Goal: Transaction & Acquisition: Purchase product/service

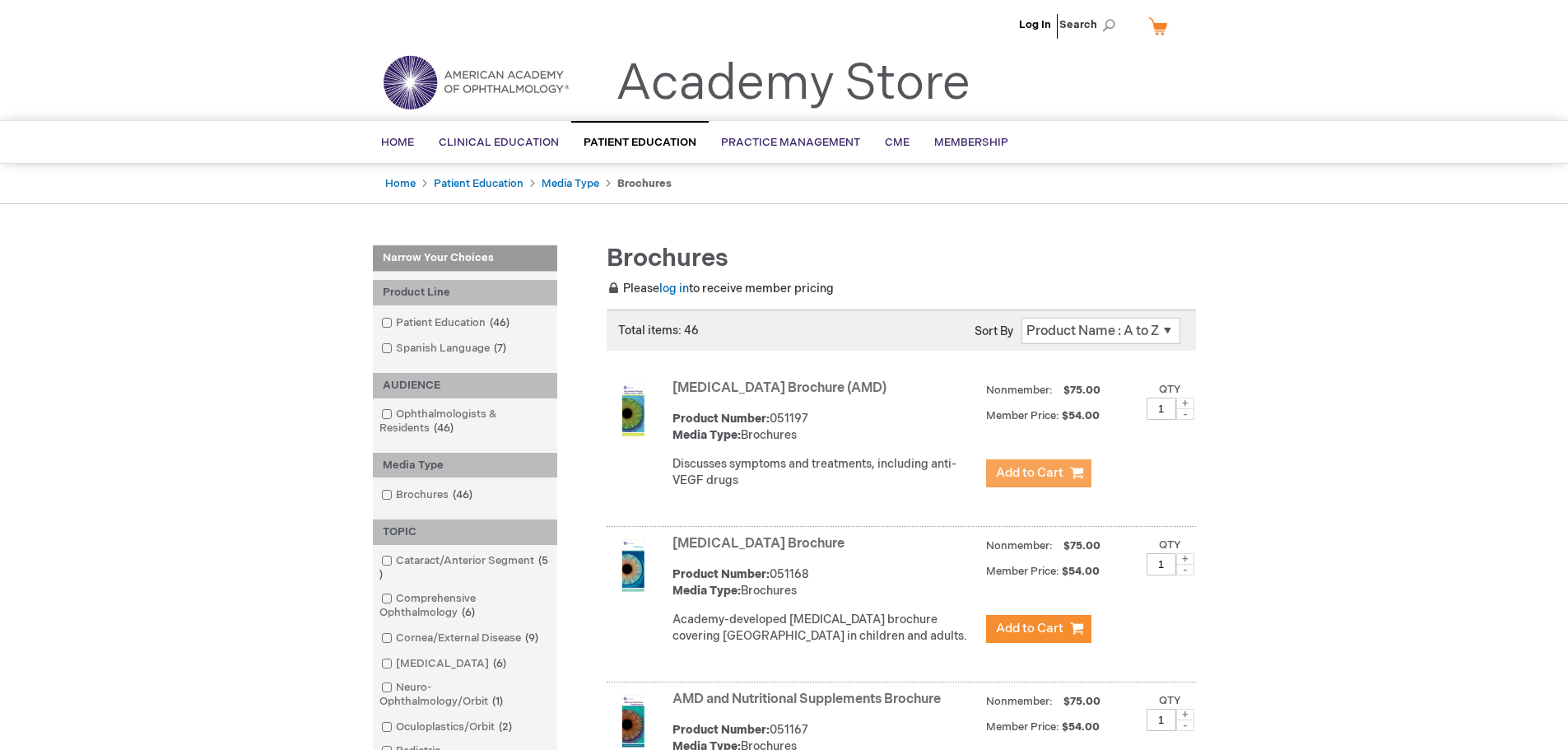
click at [1071, 474] on button "Add to Cart" at bounding box center [1038, 473] width 105 height 28
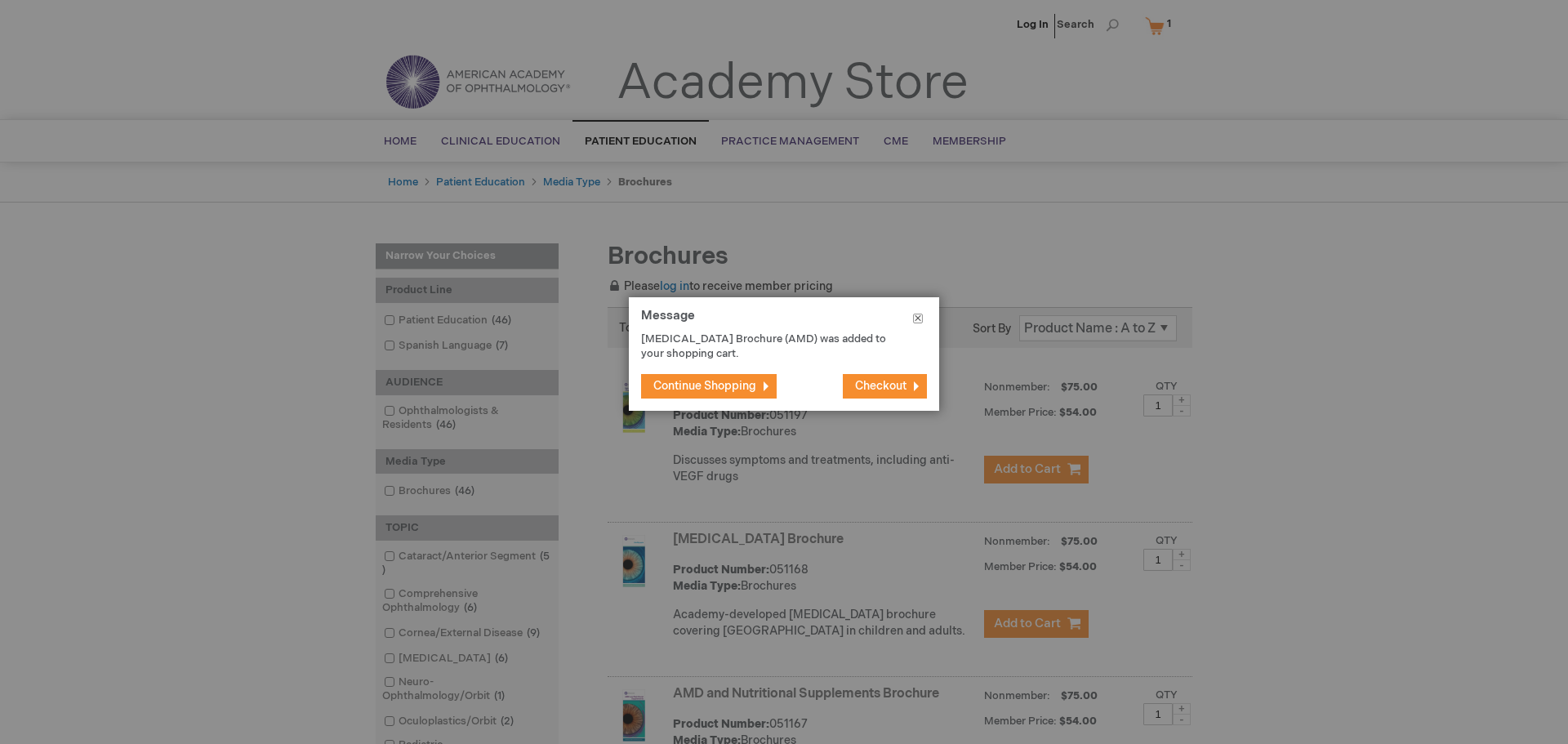
click at [923, 315] on button "Close" at bounding box center [917, 322] width 42 height 49
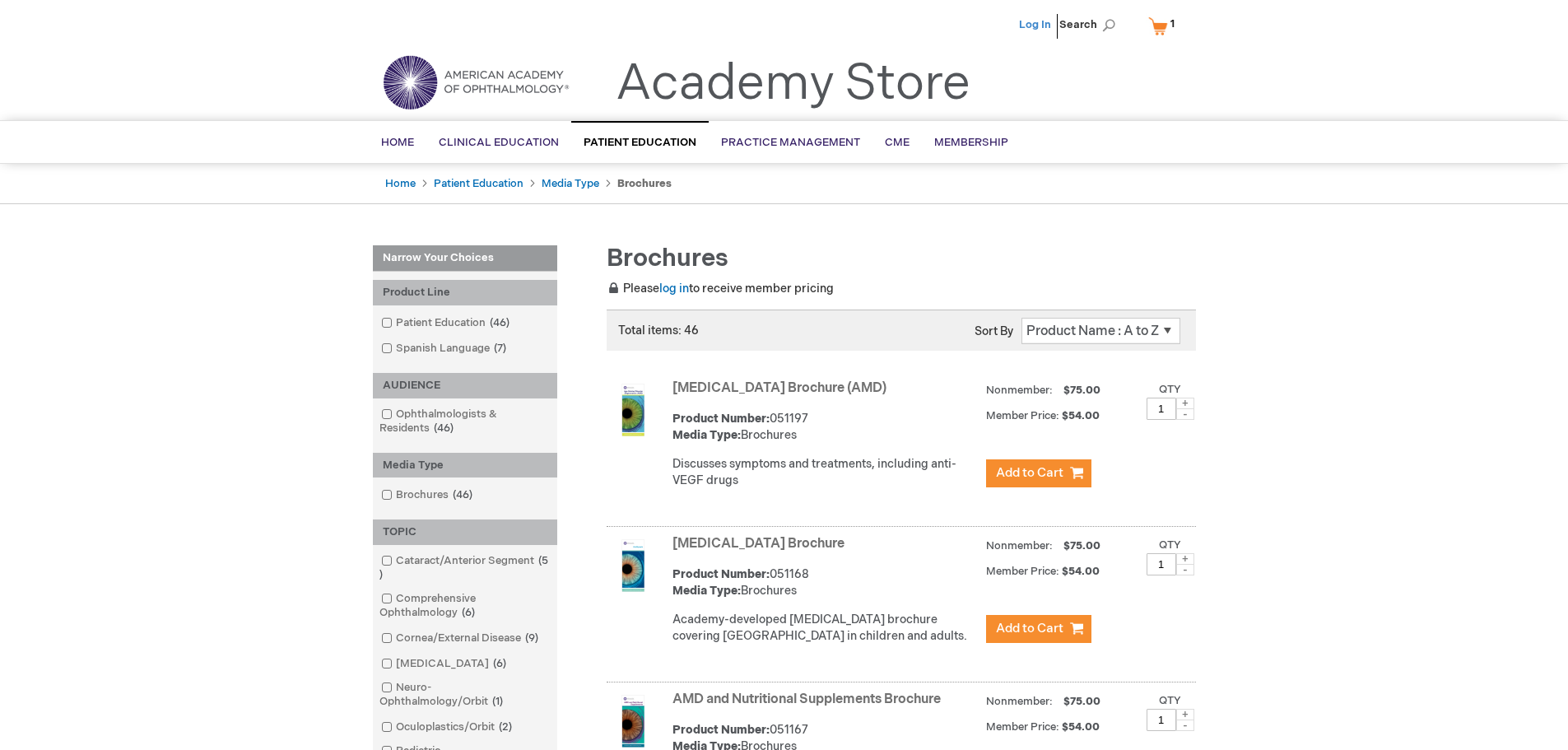
click at [1031, 28] on link "Log In" at bounding box center [1035, 24] width 32 height 13
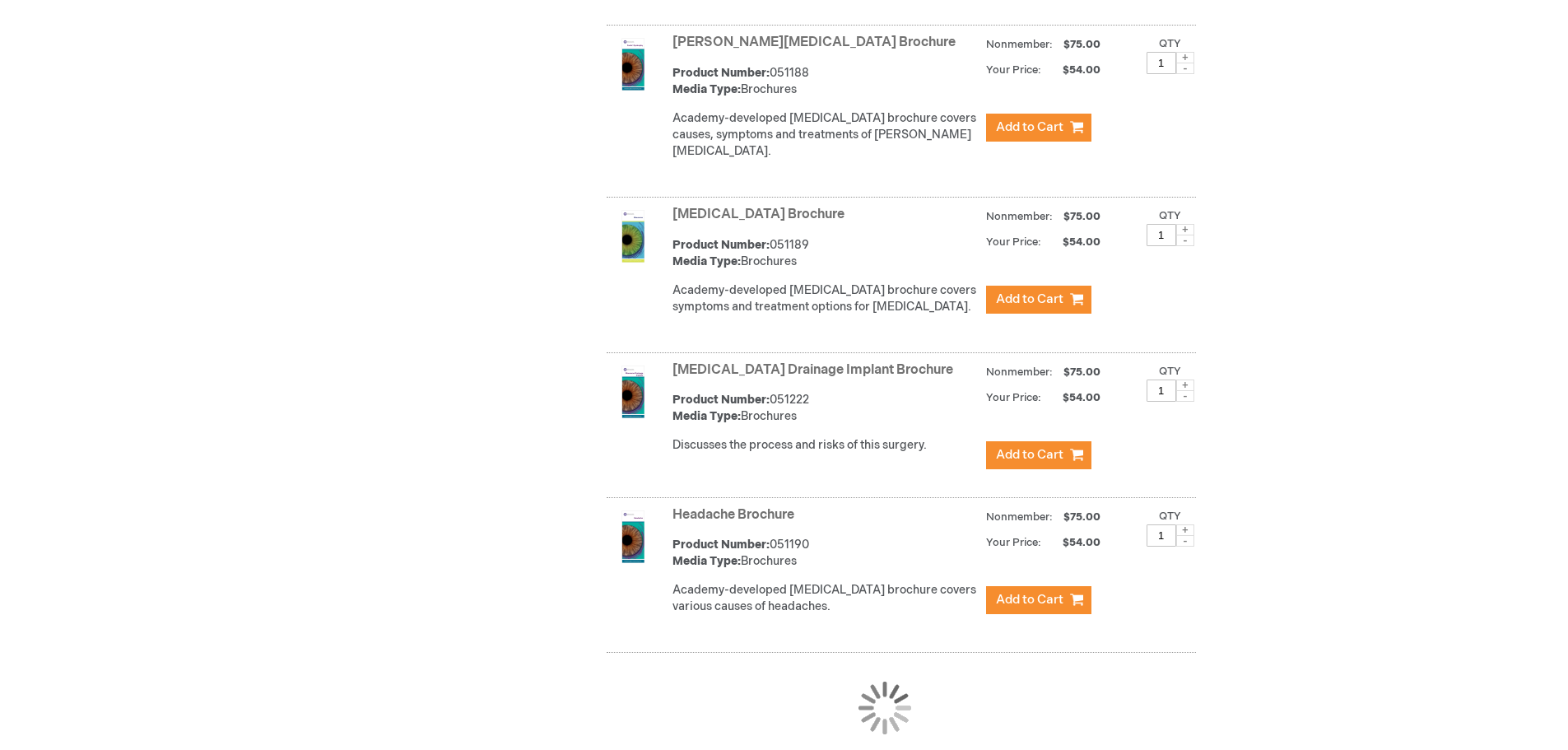
scroll to position [2882, 0]
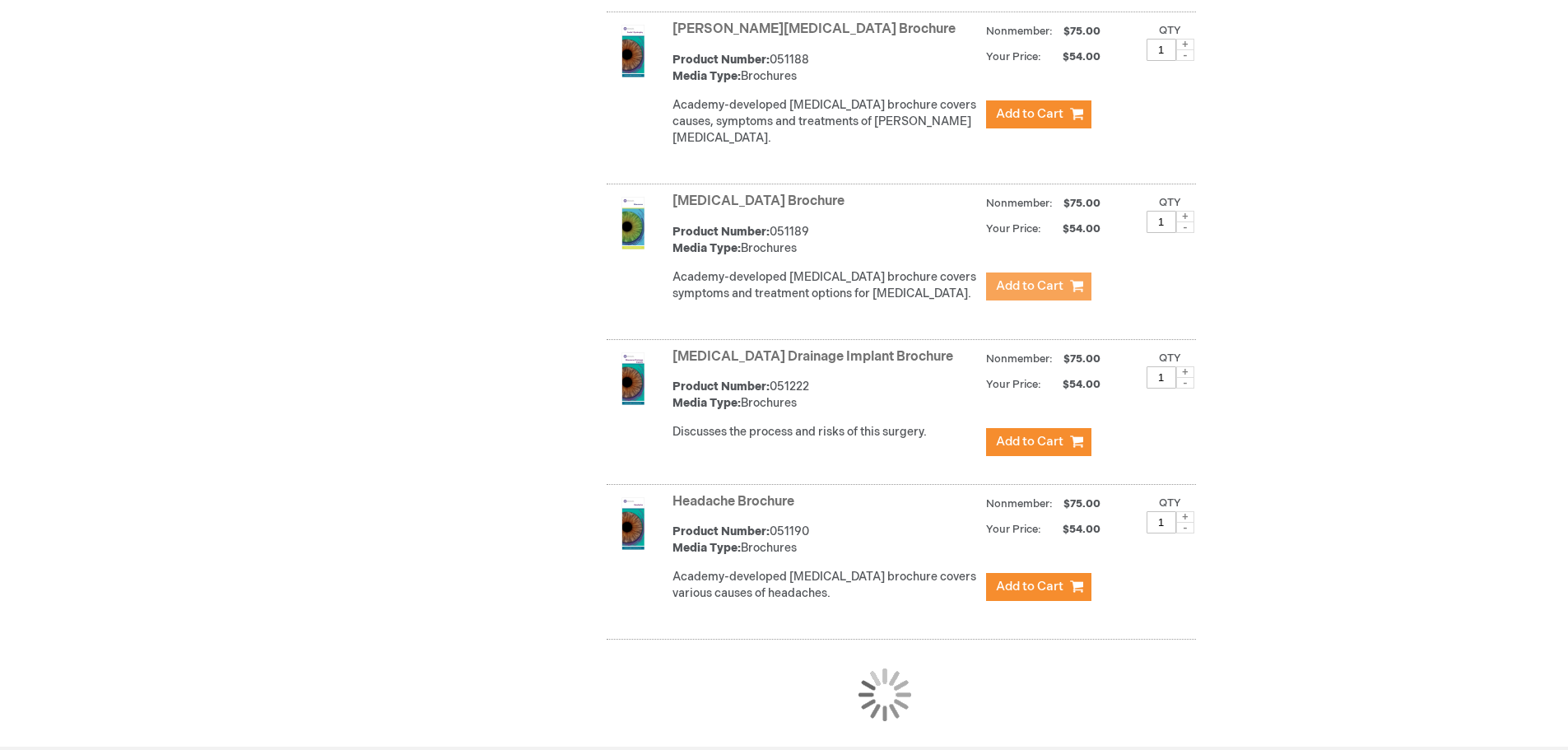
click at [1044, 279] on span "Add to Cart" at bounding box center [1030, 287] width 67 height 16
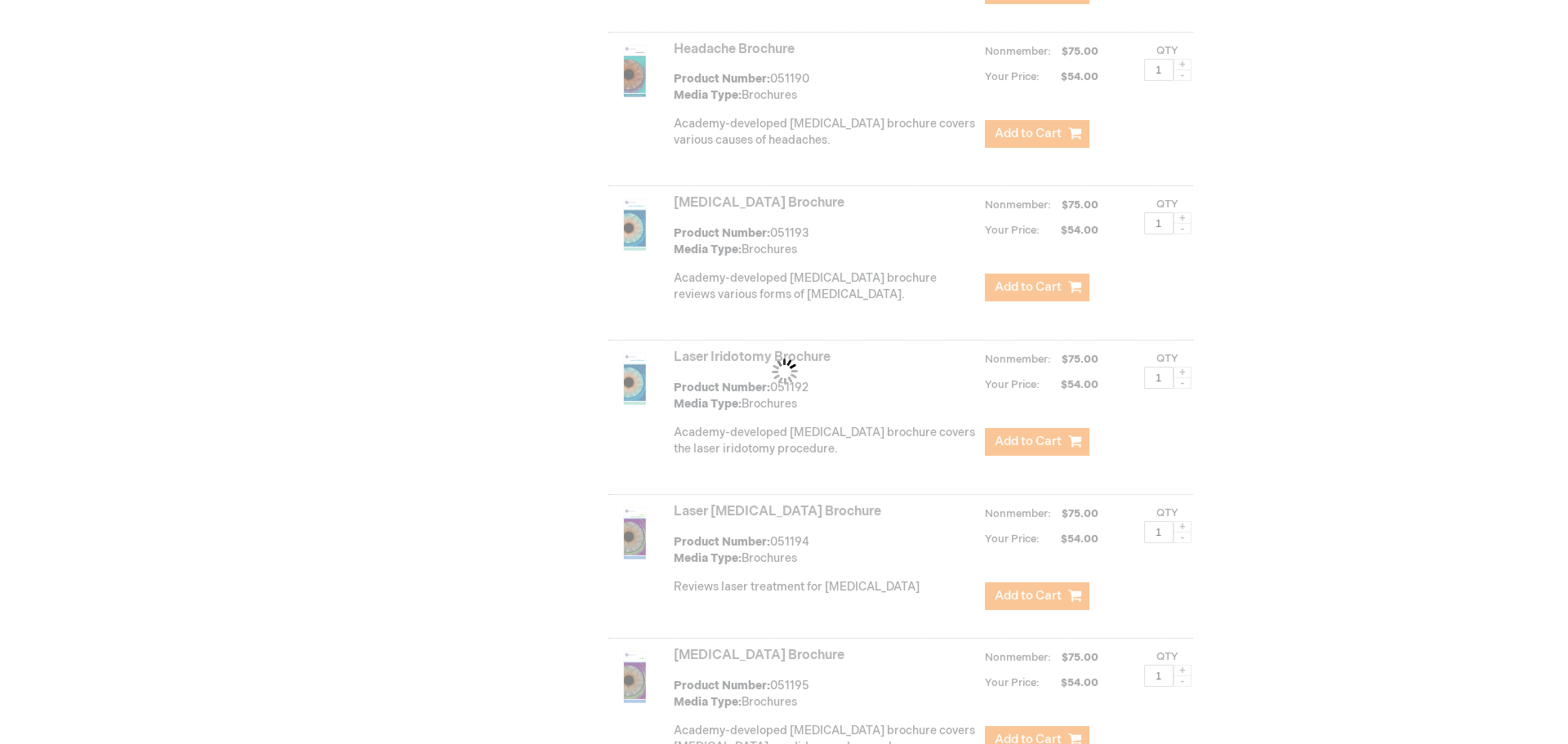
scroll to position [3349, 0]
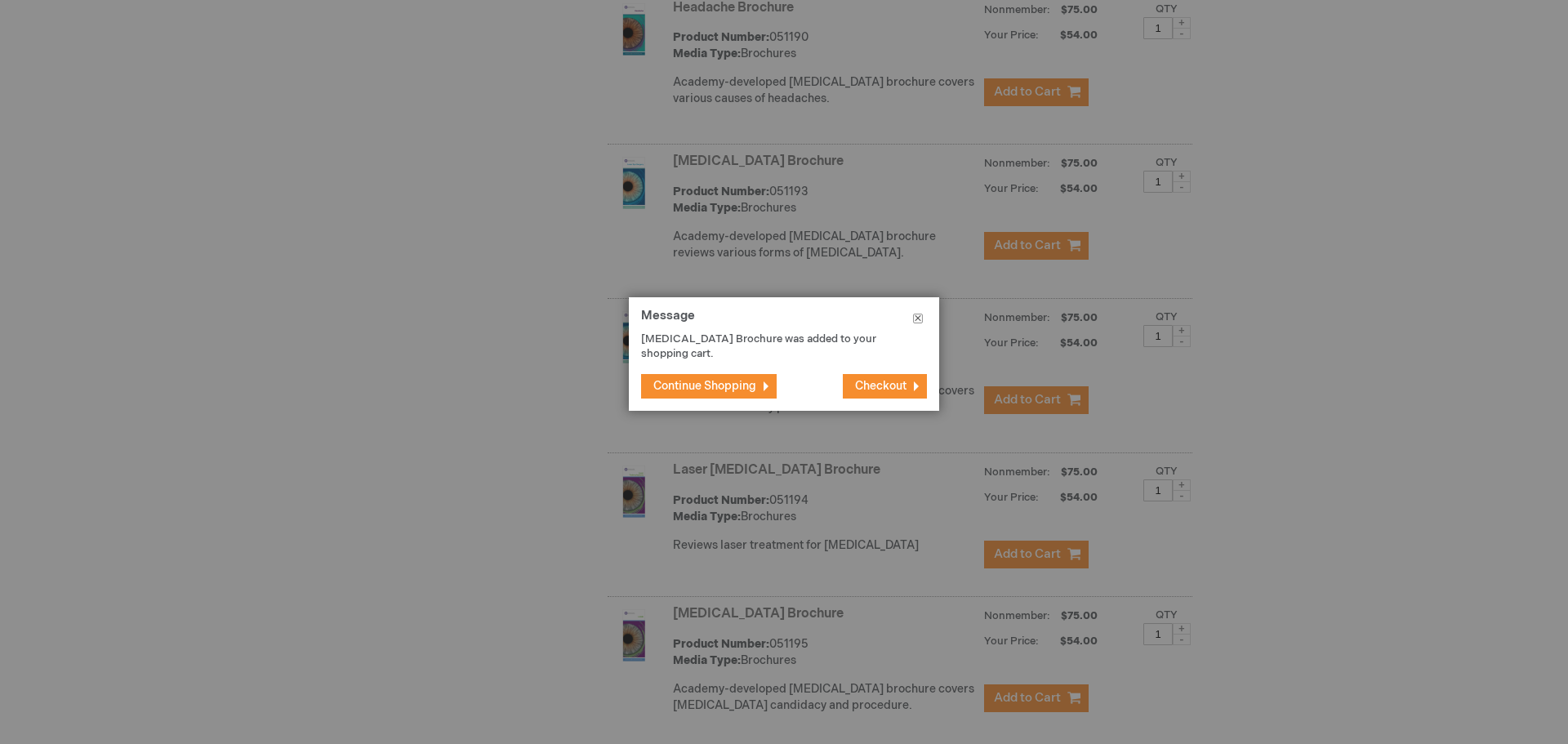
click at [920, 316] on button "Close" at bounding box center [917, 322] width 42 height 49
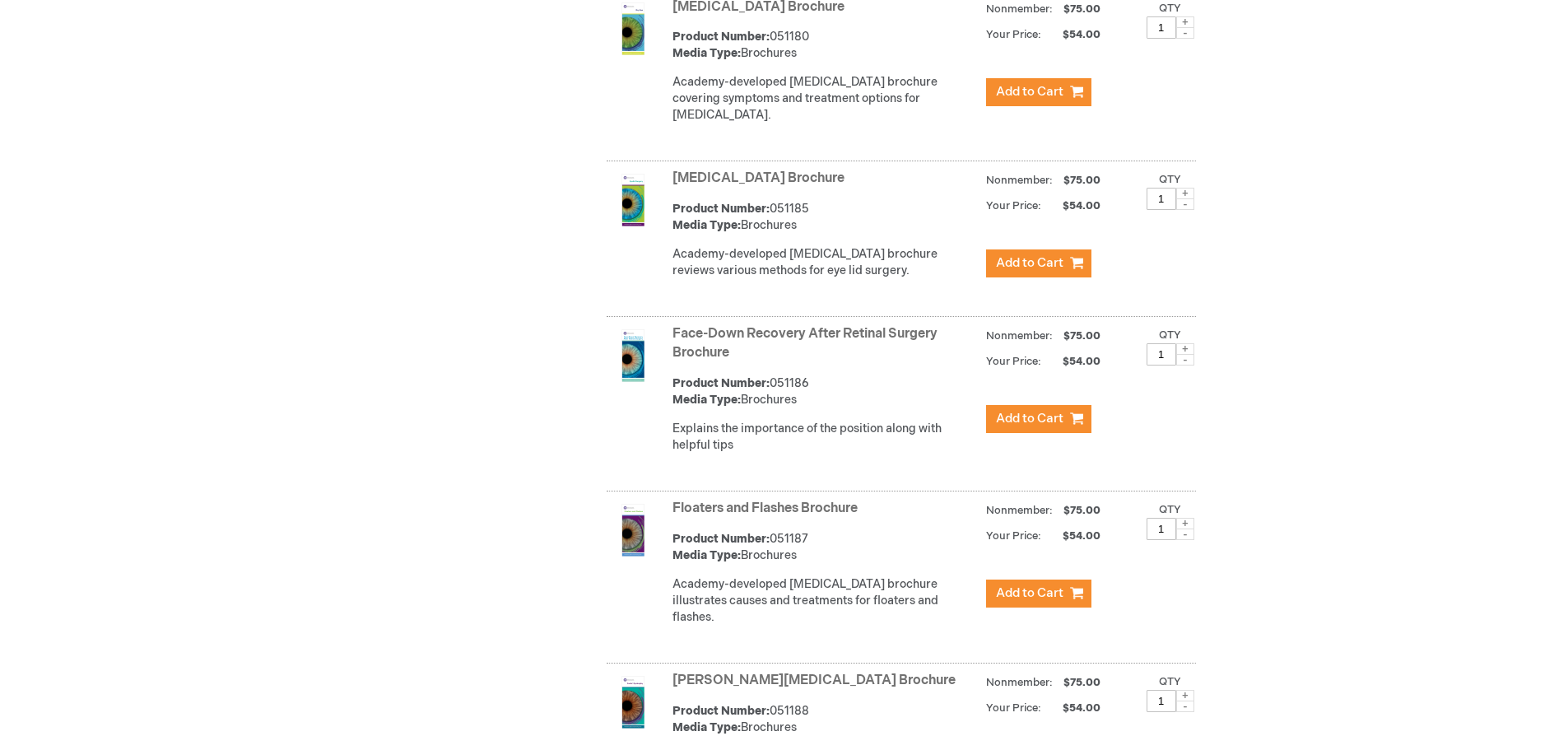
scroll to position [2009, 0]
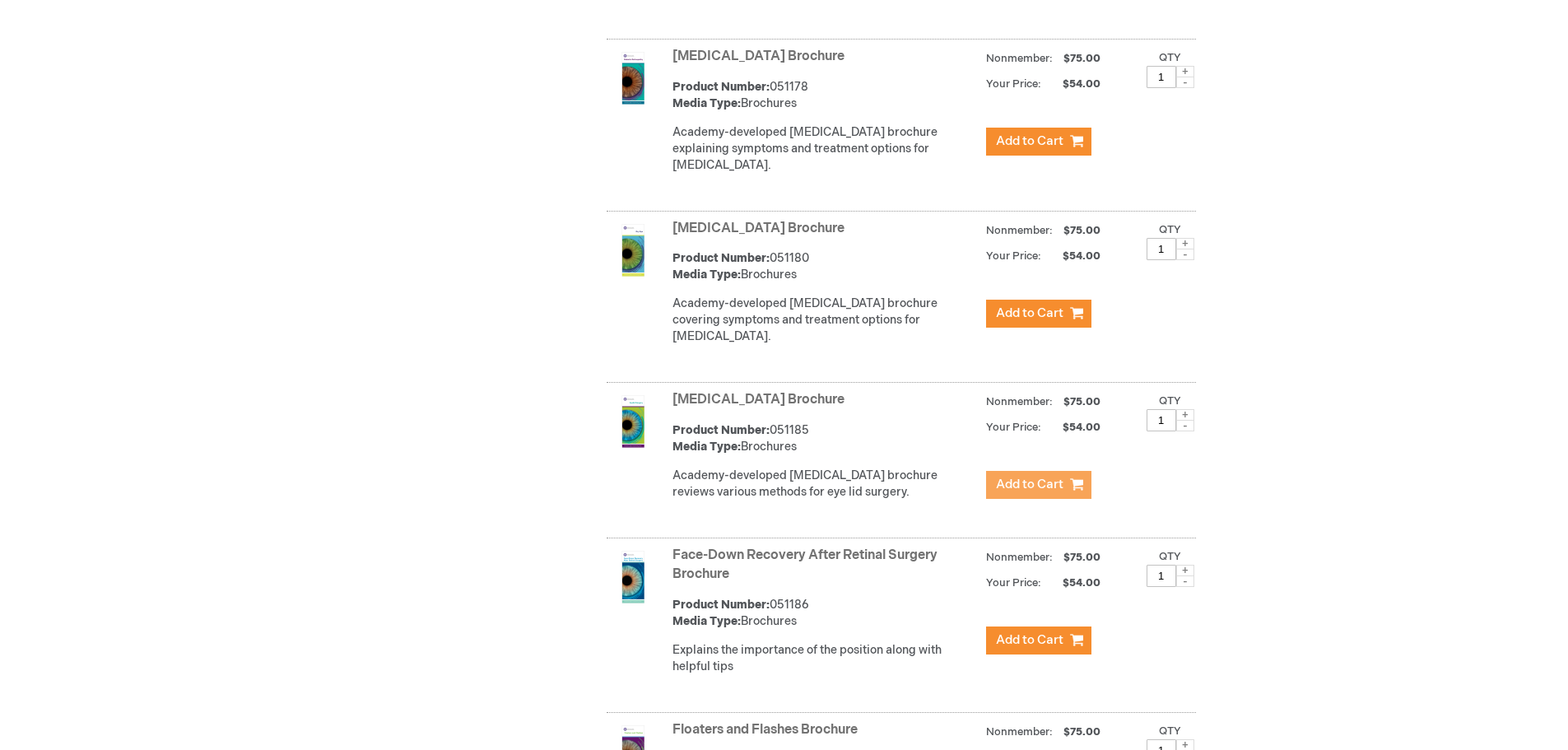
click at [1032, 475] on button "Add to Cart" at bounding box center [1038, 486] width 105 height 28
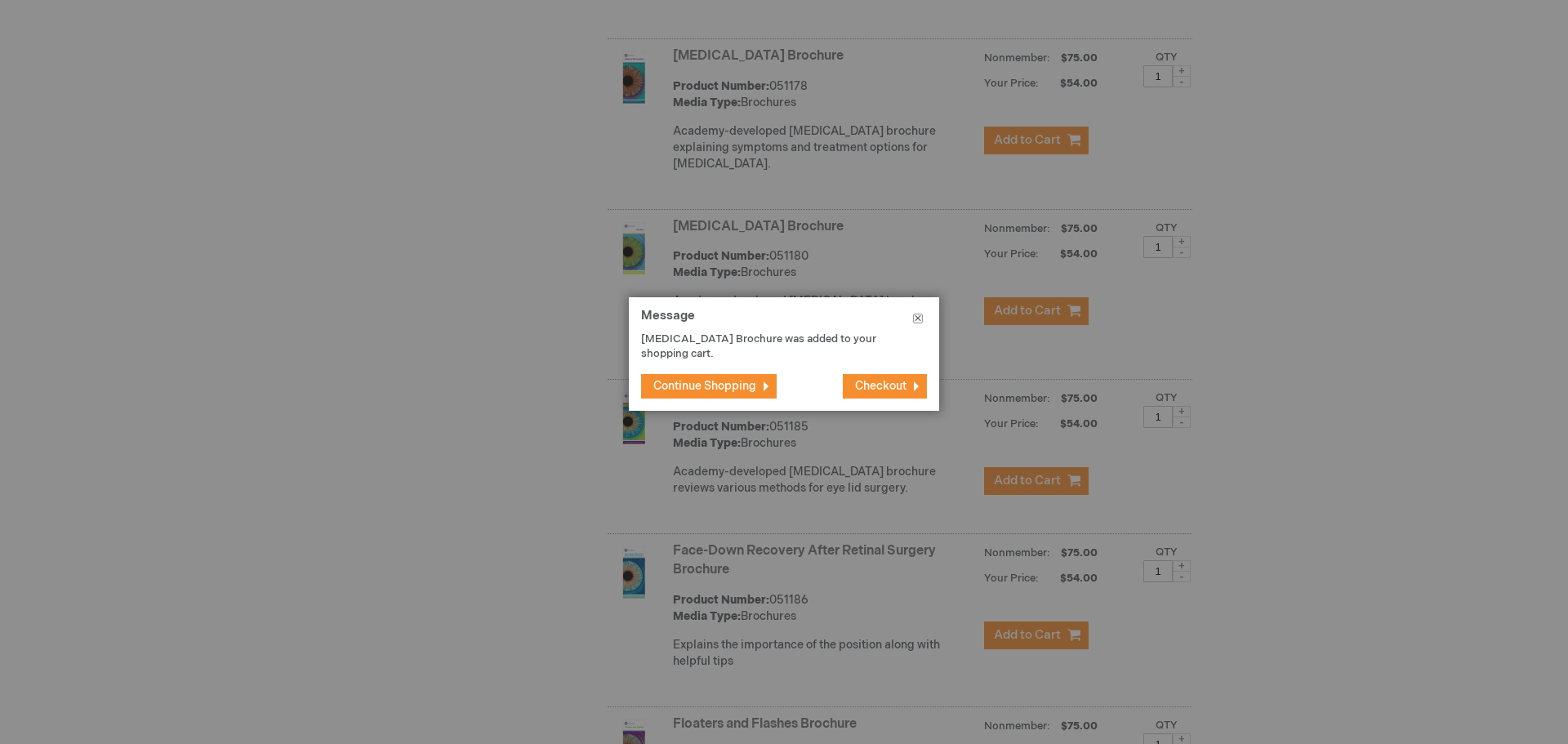
click at [918, 315] on button "Close" at bounding box center [917, 322] width 42 height 49
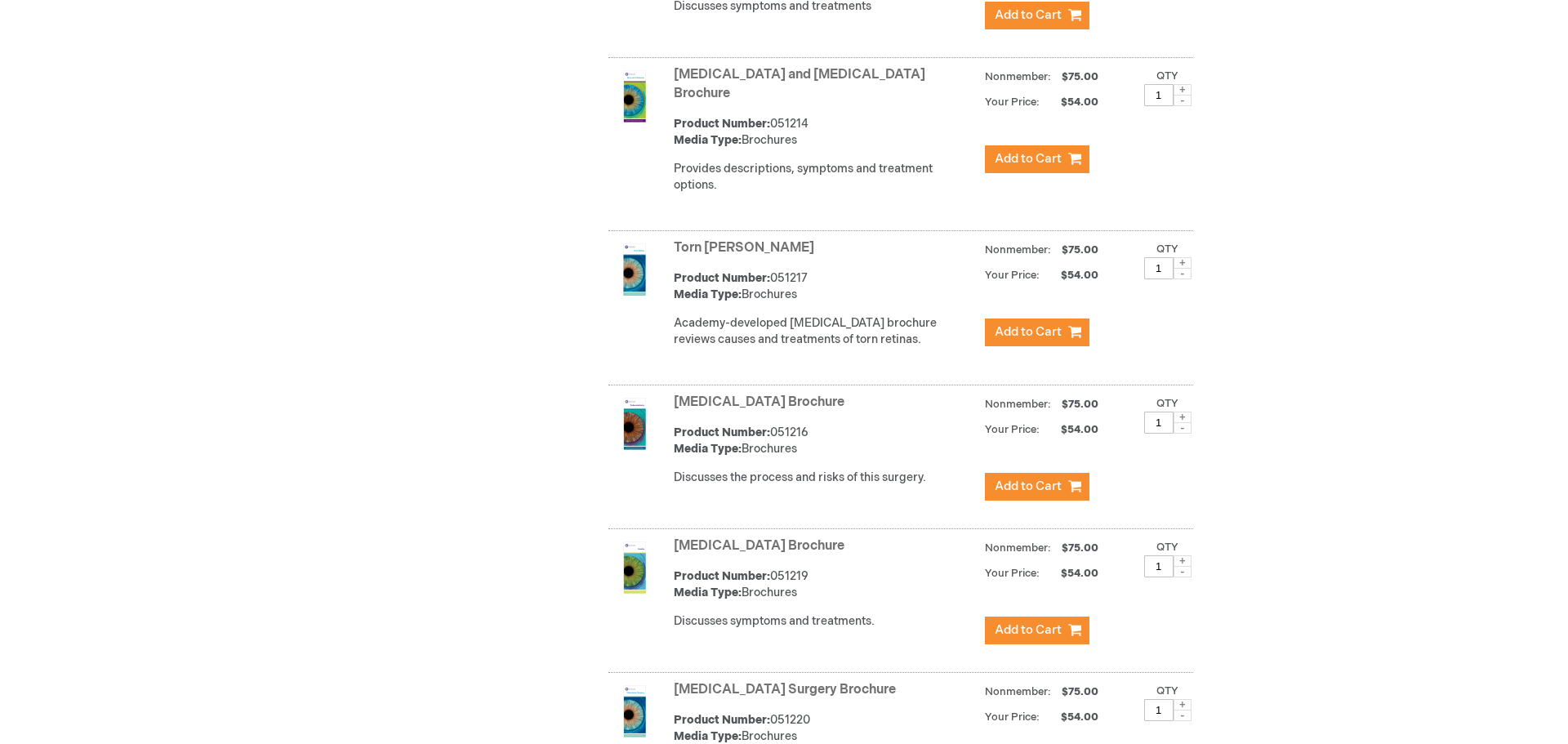
scroll to position [6509, 0]
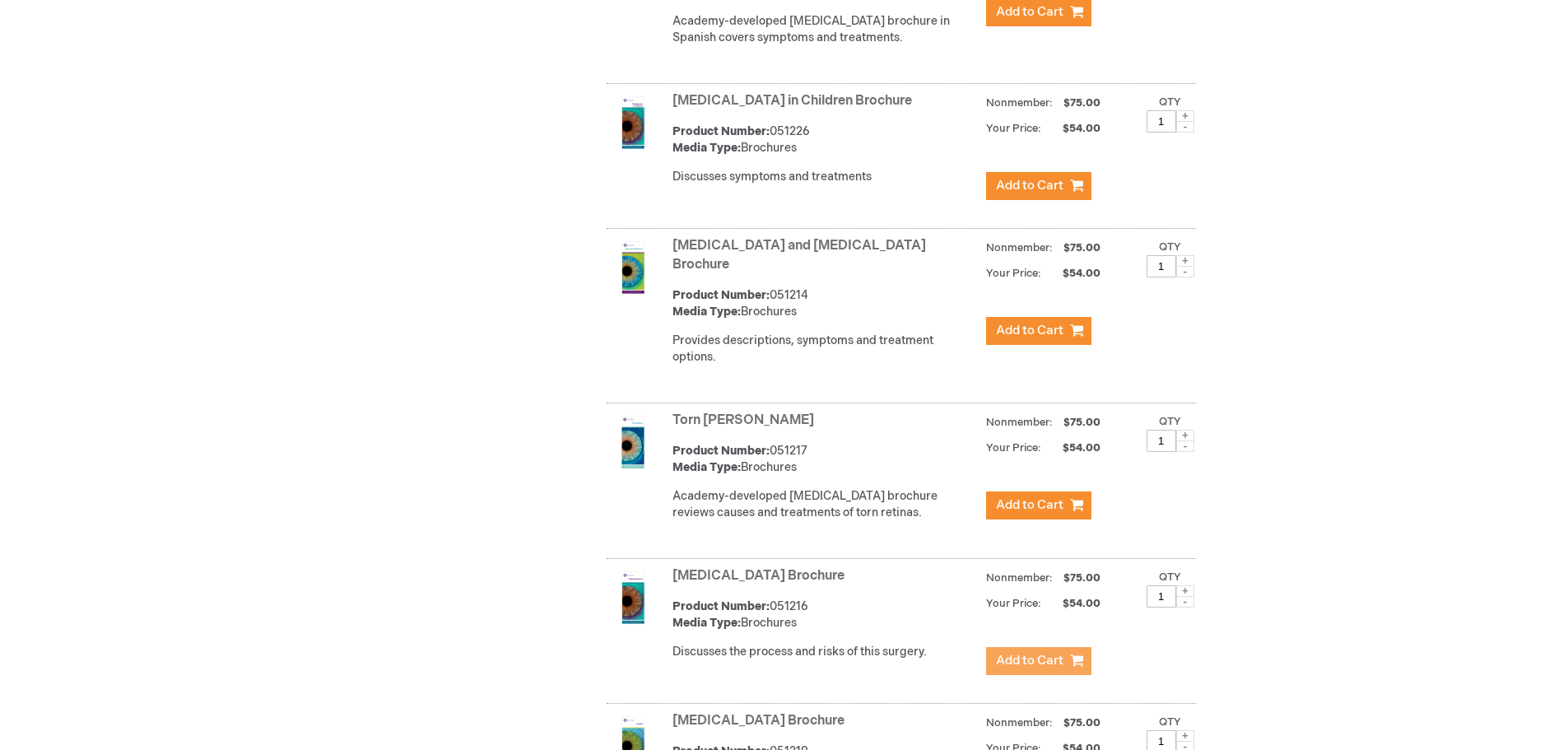
click at [1044, 653] on span "Add to Cart" at bounding box center [1030, 661] width 67 height 16
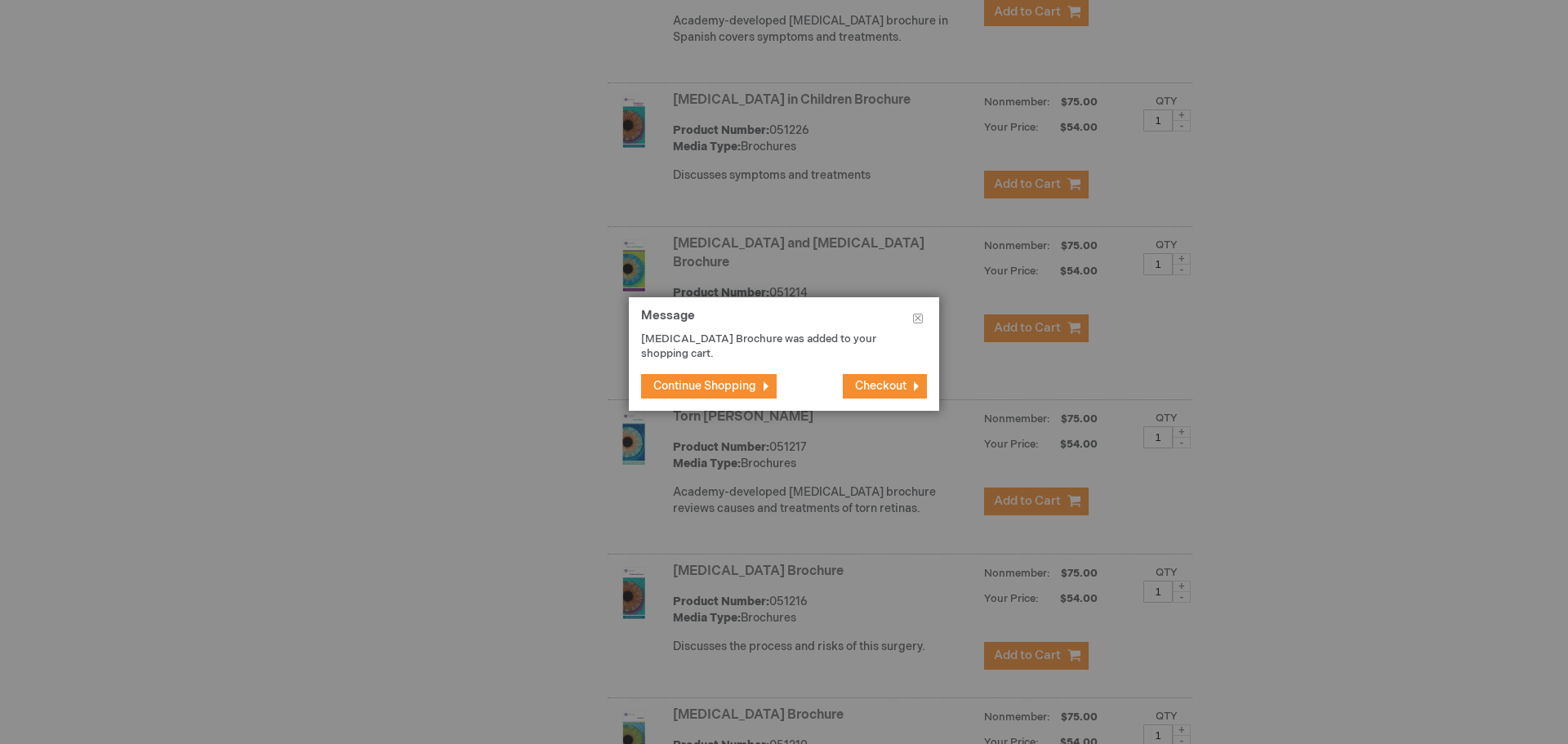
click at [903, 387] on span "Checkout" at bounding box center [880, 386] width 52 height 14
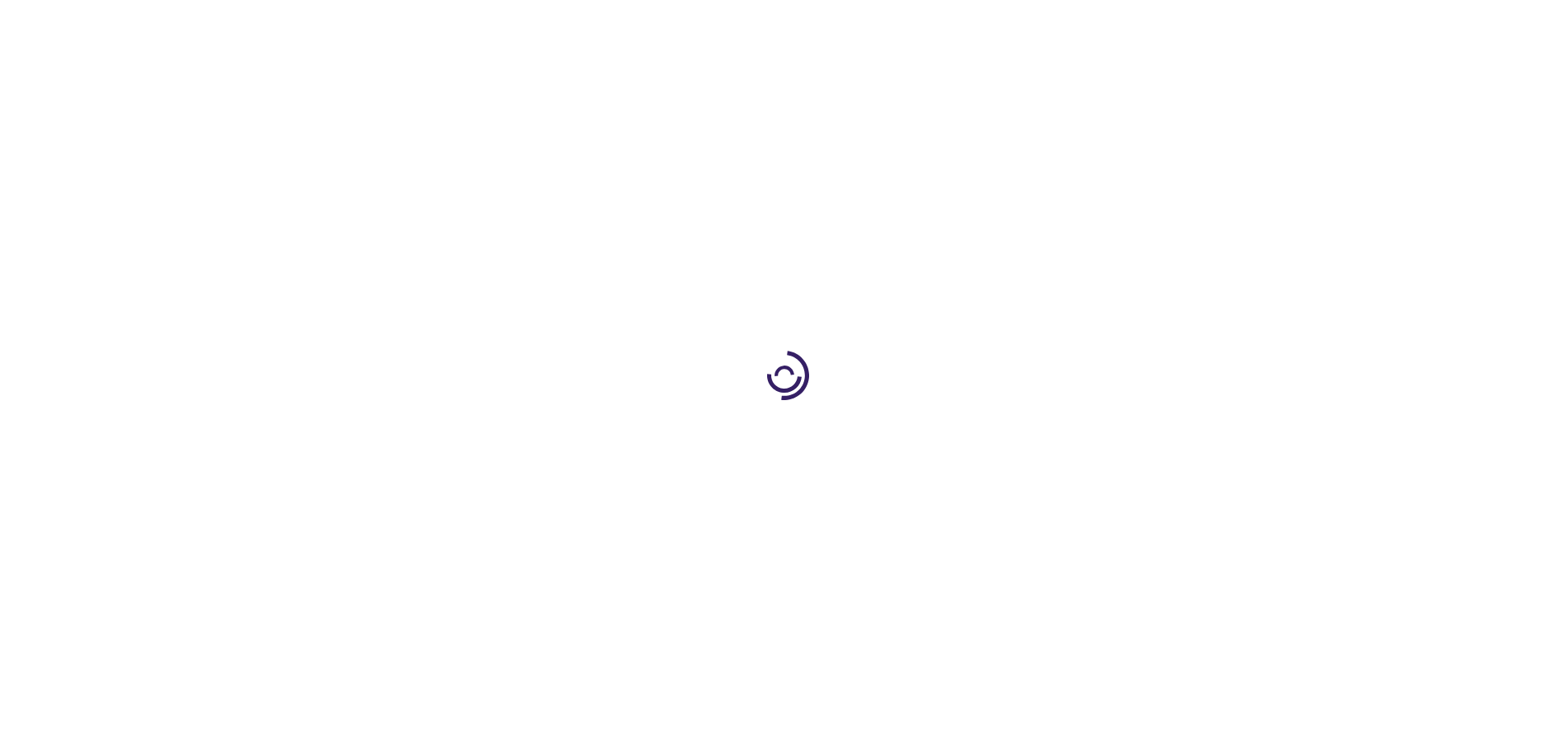
select select "US"
select select "62"
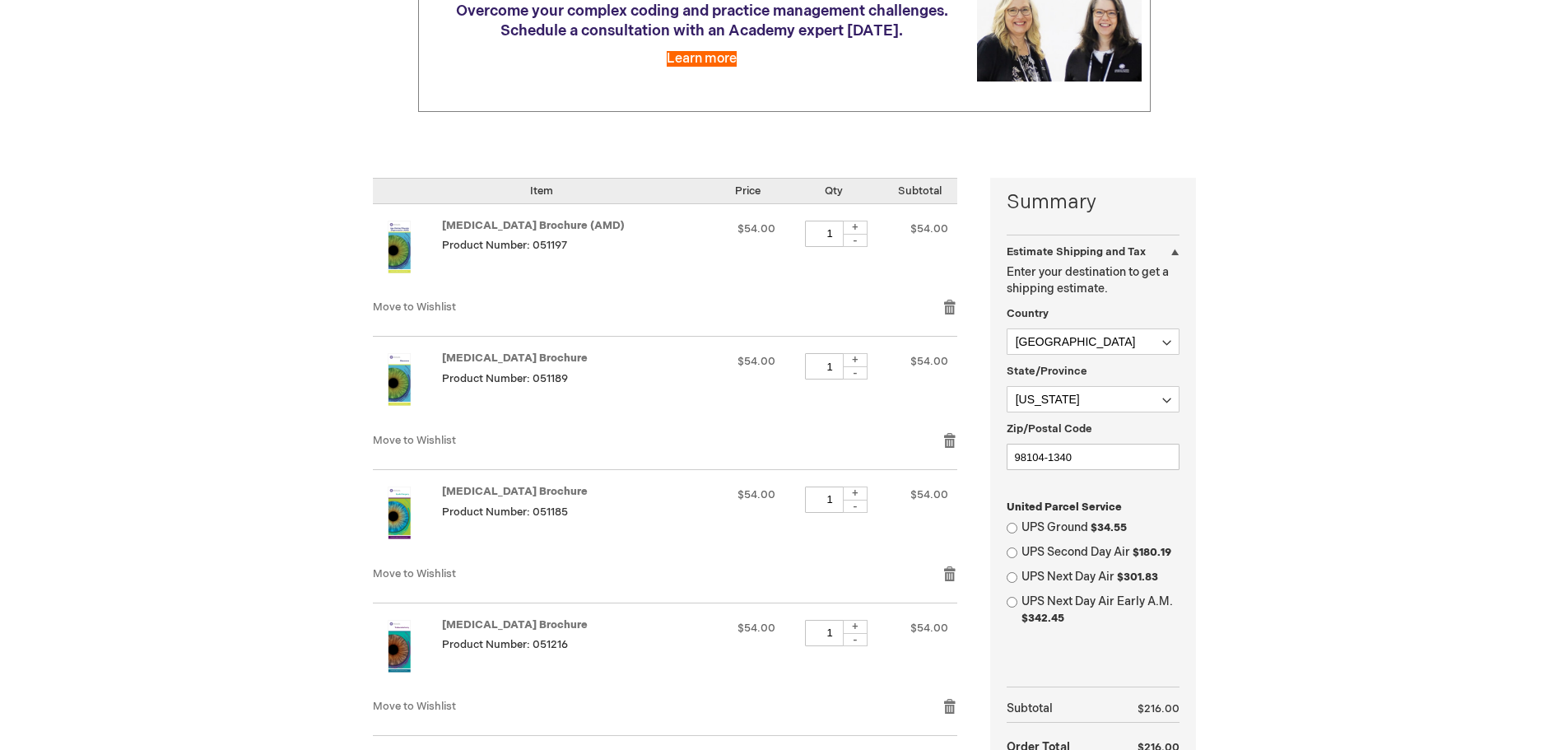
scroll to position [247, 0]
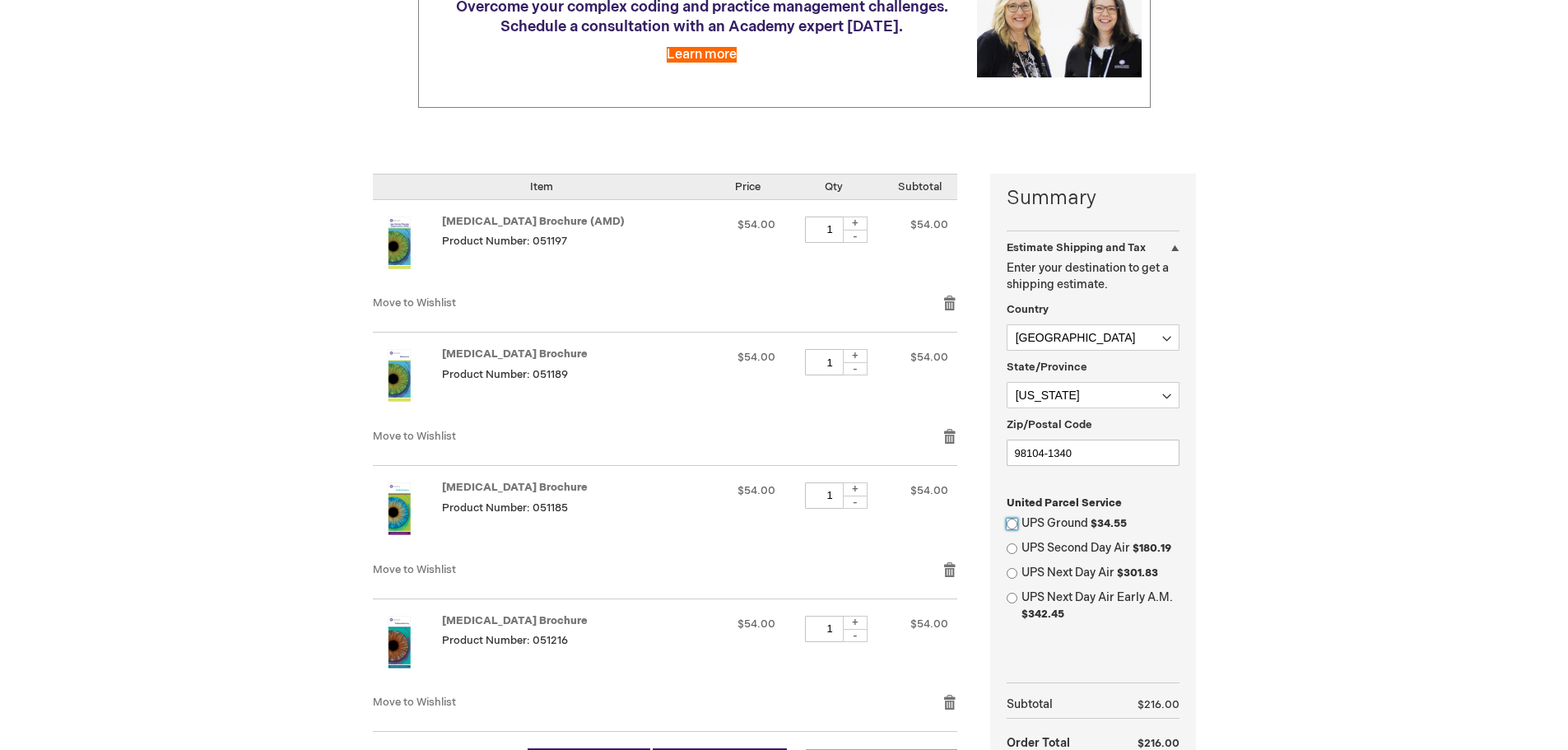
click at [1008, 526] on input "UPS Ground $34.55" at bounding box center [1012, 524] width 11 height 11
radio input "true"
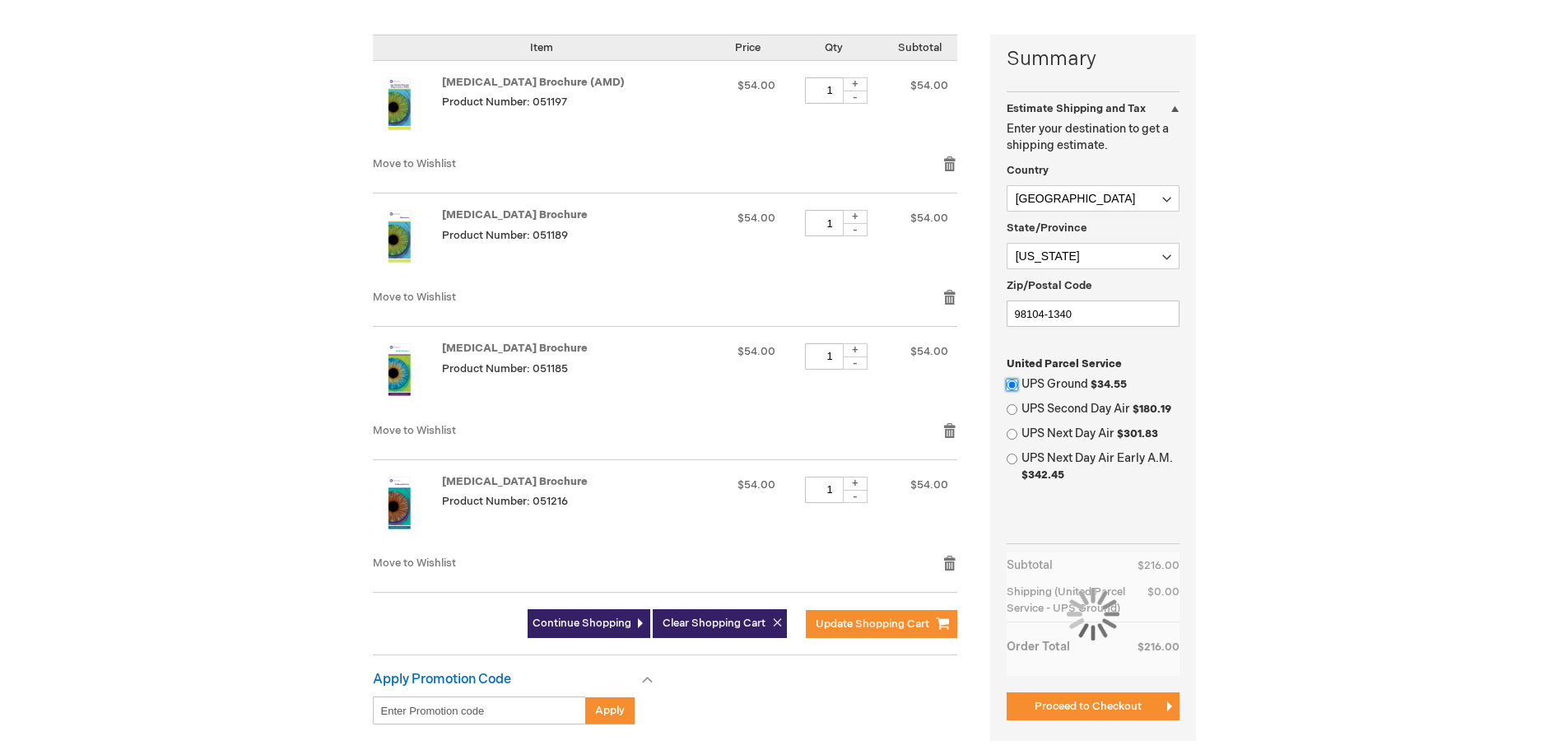
scroll to position [412, 0]
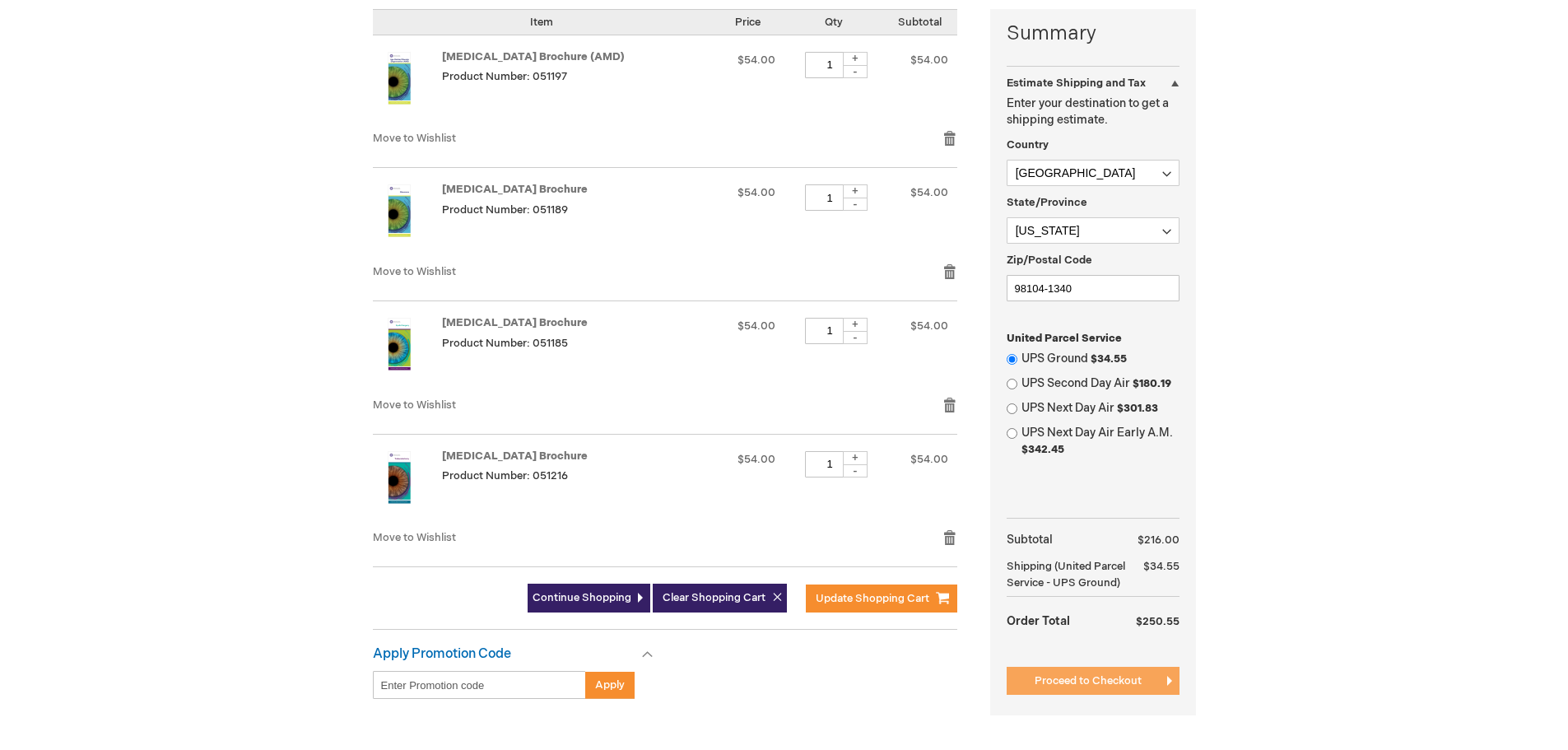
click at [1081, 686] on span "Proceed to Checkout" at bounding box center [1087, 680] width 107 height 13
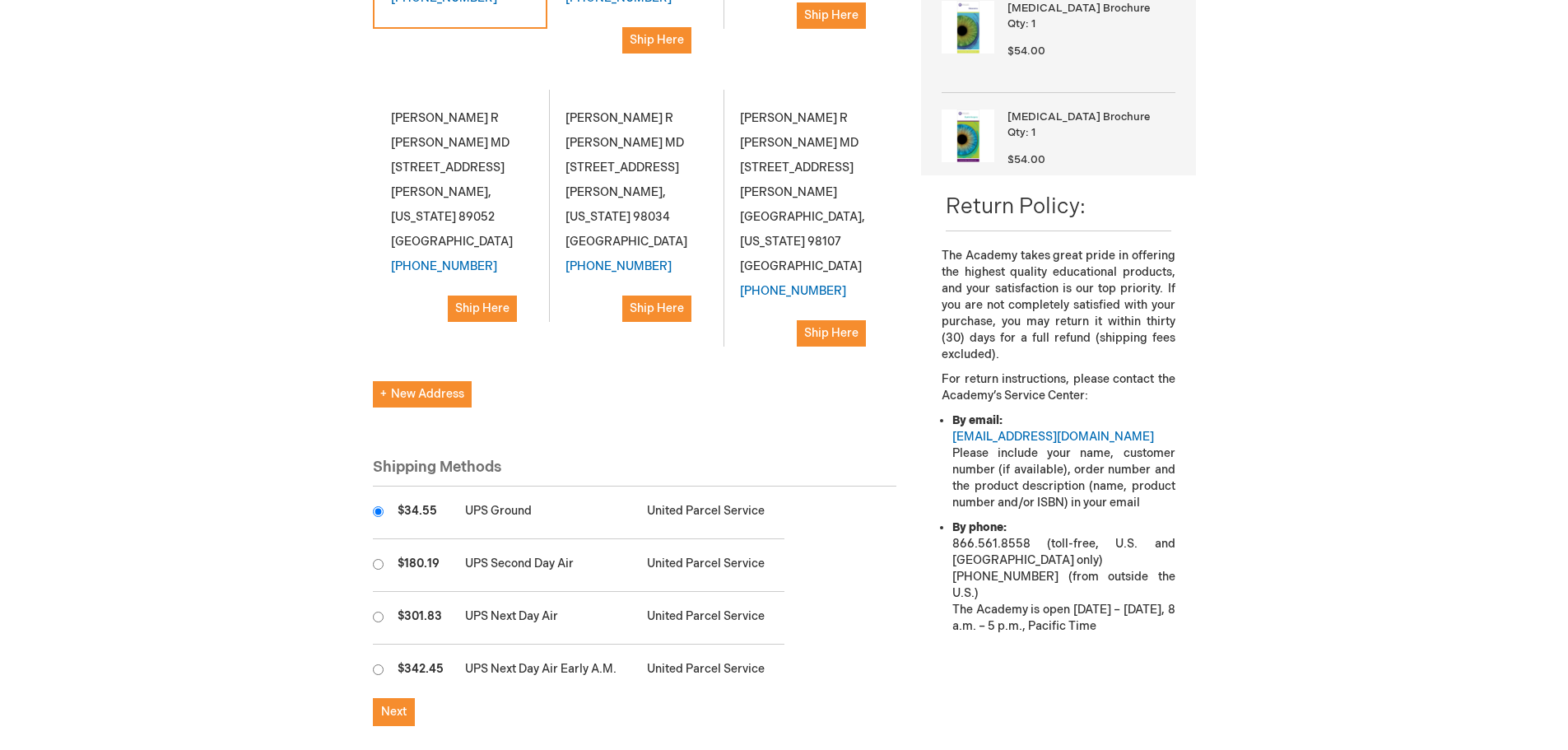
scroll to position [494, 0]
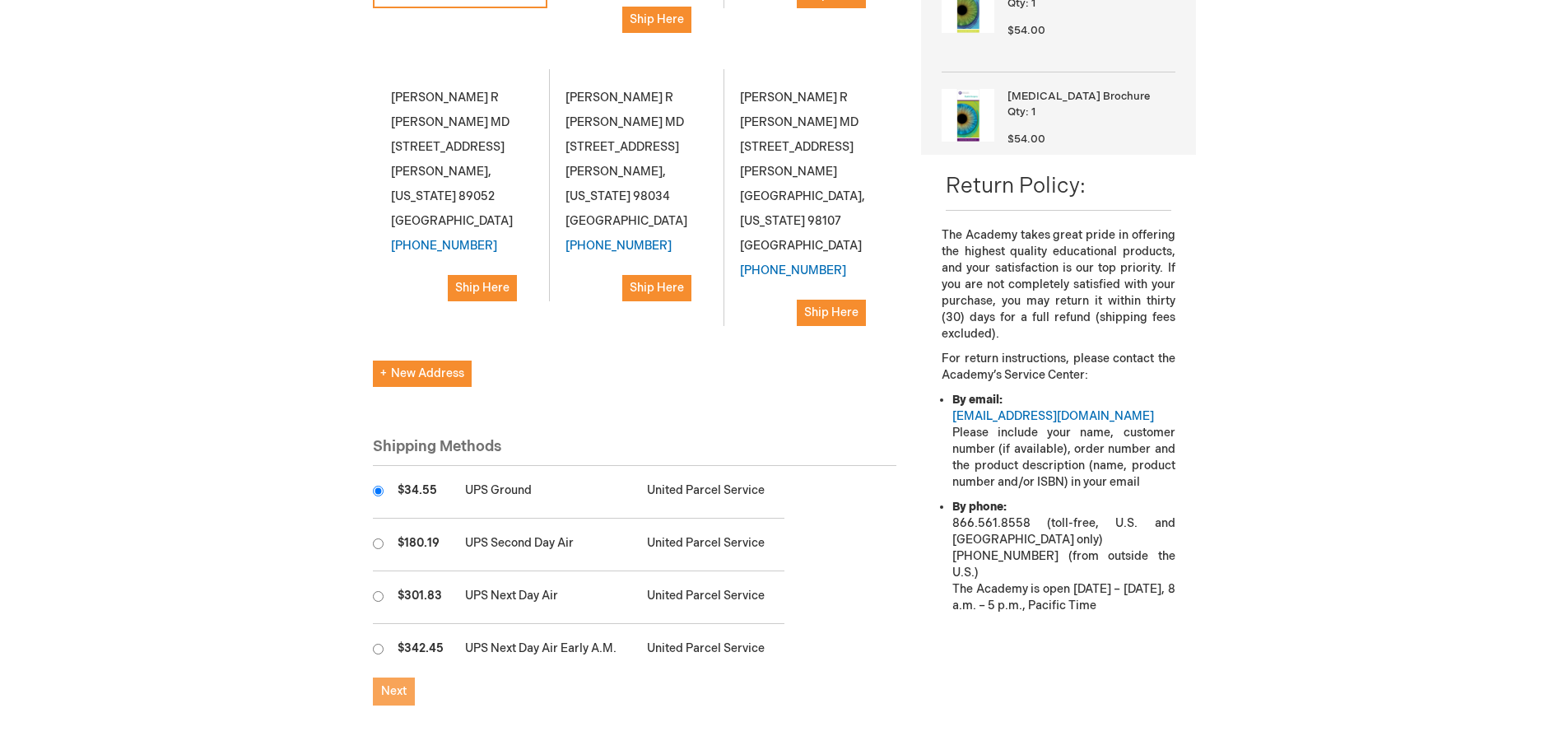
click at [398, 677] on button "Next" at bounding box center [393, 692] width 42 height 28
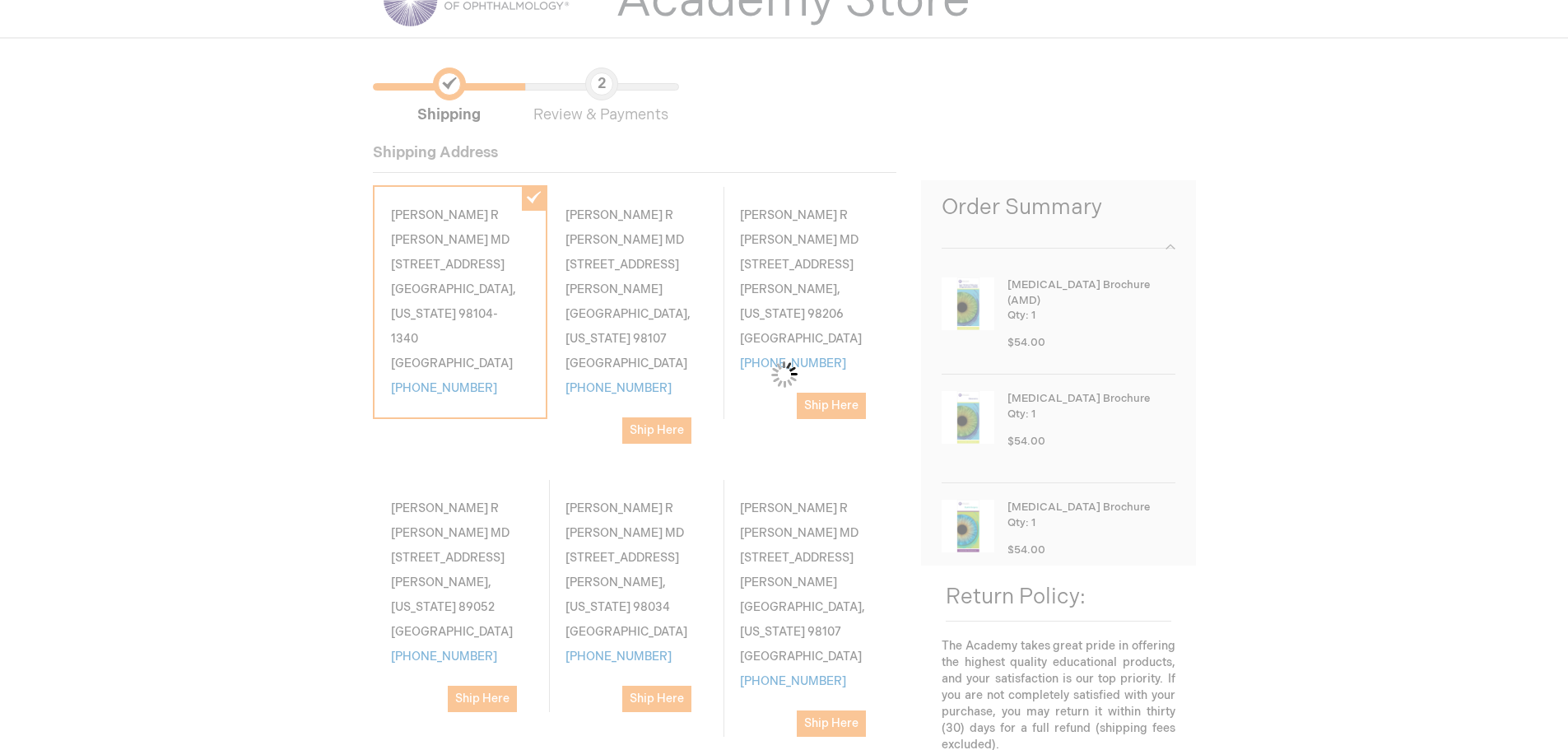
scroll to position [82, 0]
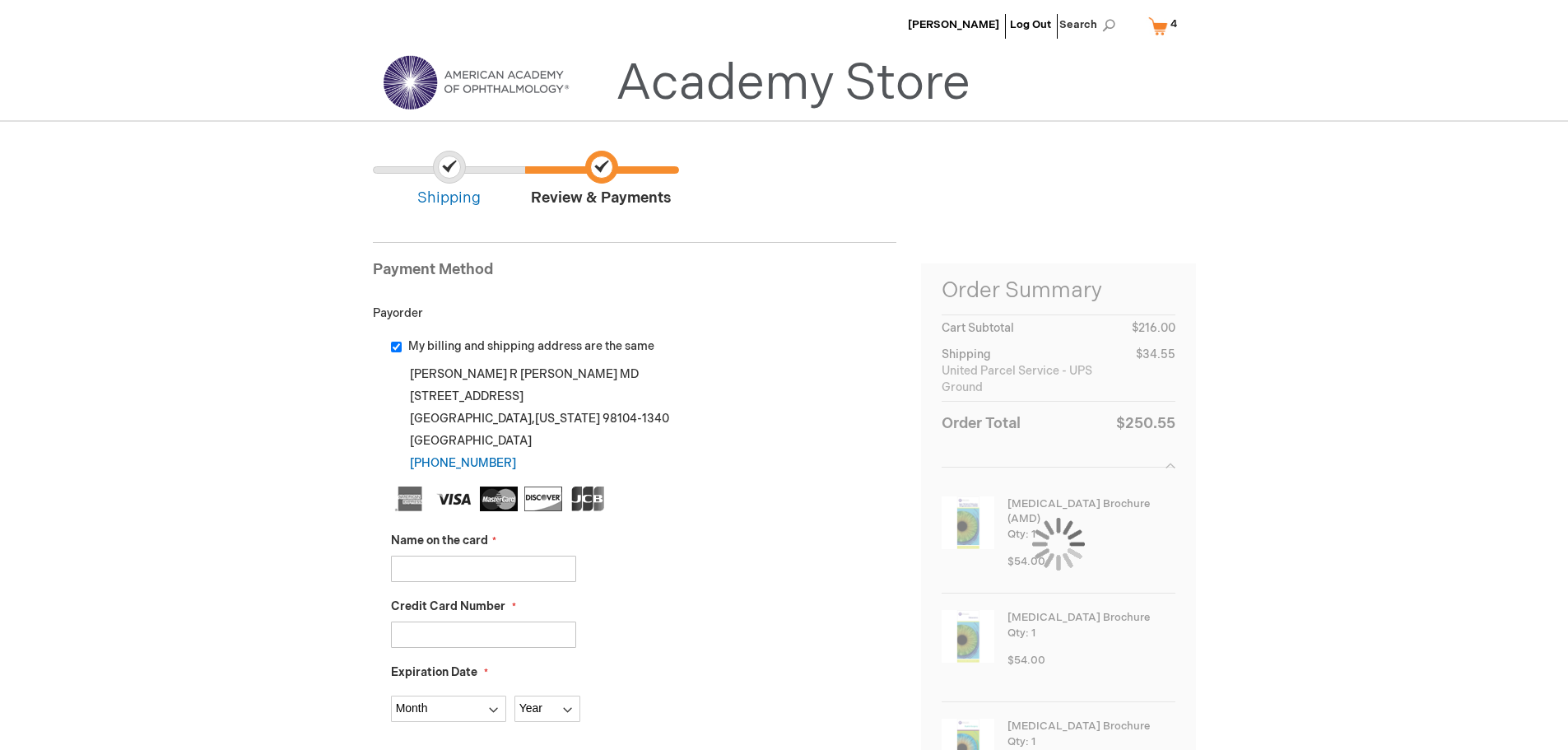
click at [451, 570] on input "Name on the card" at bounding box center [483, 569] width 185 height 27
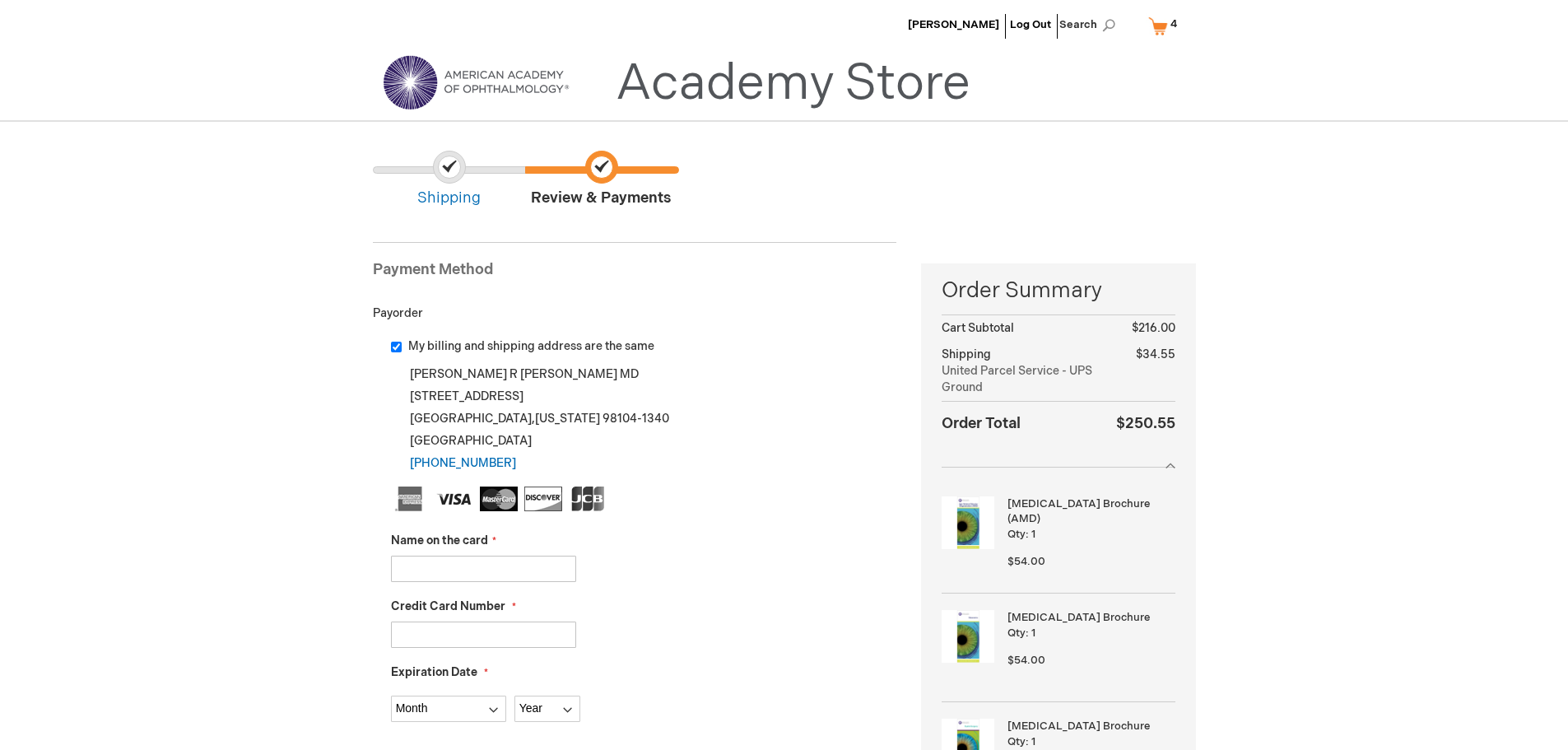
type input "Orion Farsad"
type input "5520940078276265"
select select "8"
select select "2027"
type input "947"
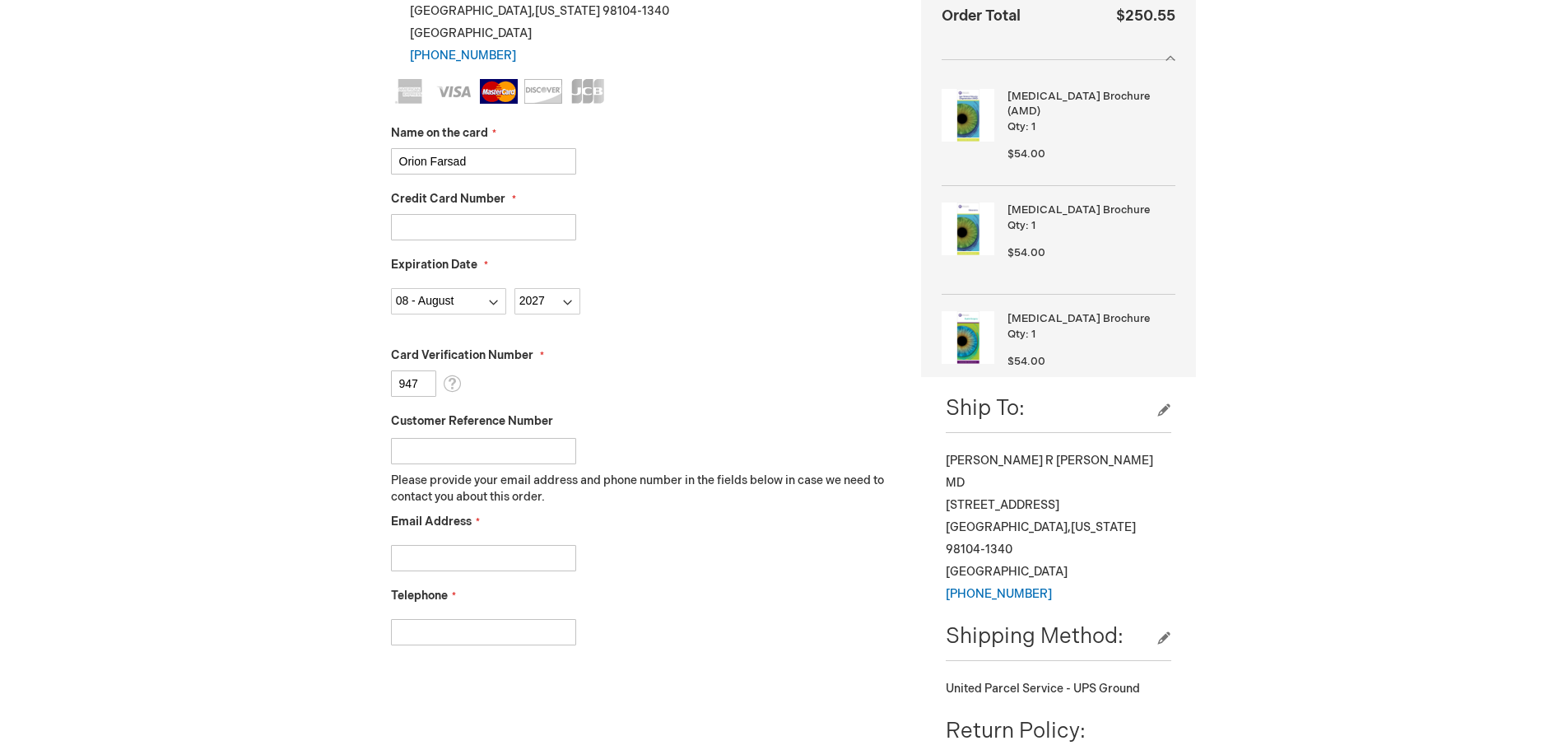
scroll to position [494, 0]
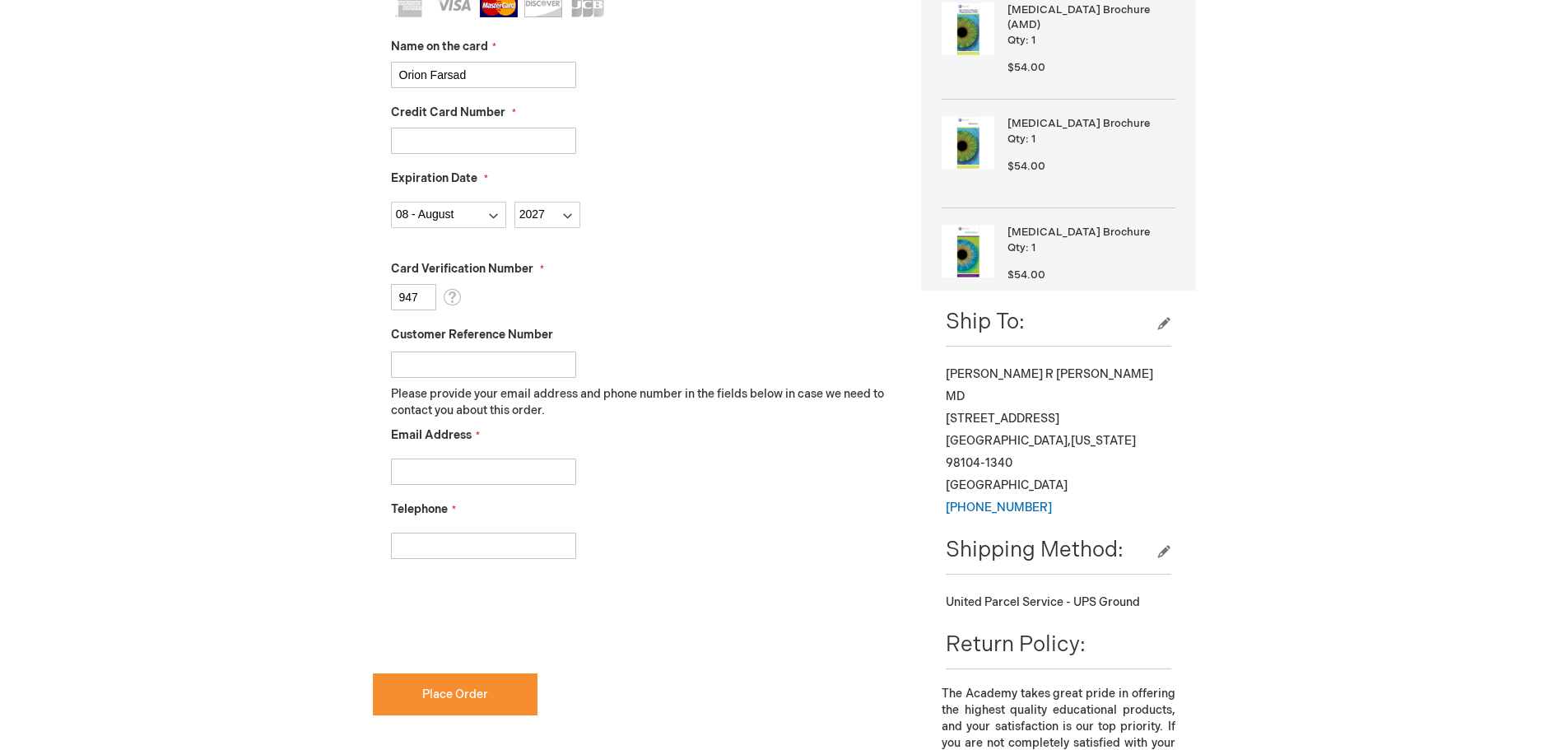
click at [501, 476] on input "Email Address" at bounding box center [483, 472] width 185 height 27
type input "ofarsad@eanw.net"
click at [478, 543] on input "Telephone" at bounding box center [483, 546] width 185 height 27
type input "4258300430"
checkbox input "true"
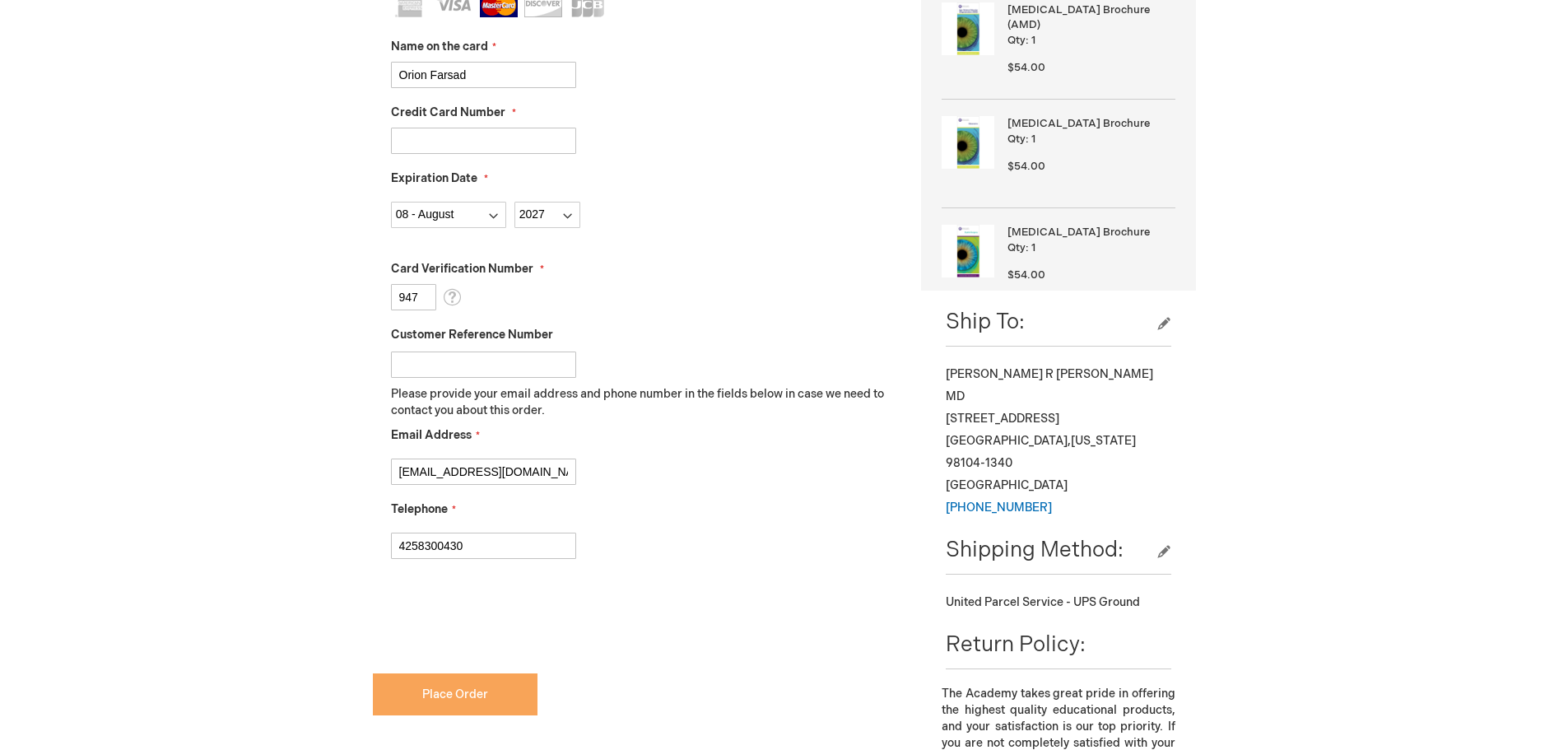
click at [469, 688] on span "Place Order" at bounding box center [455, 694] width 65 height 14
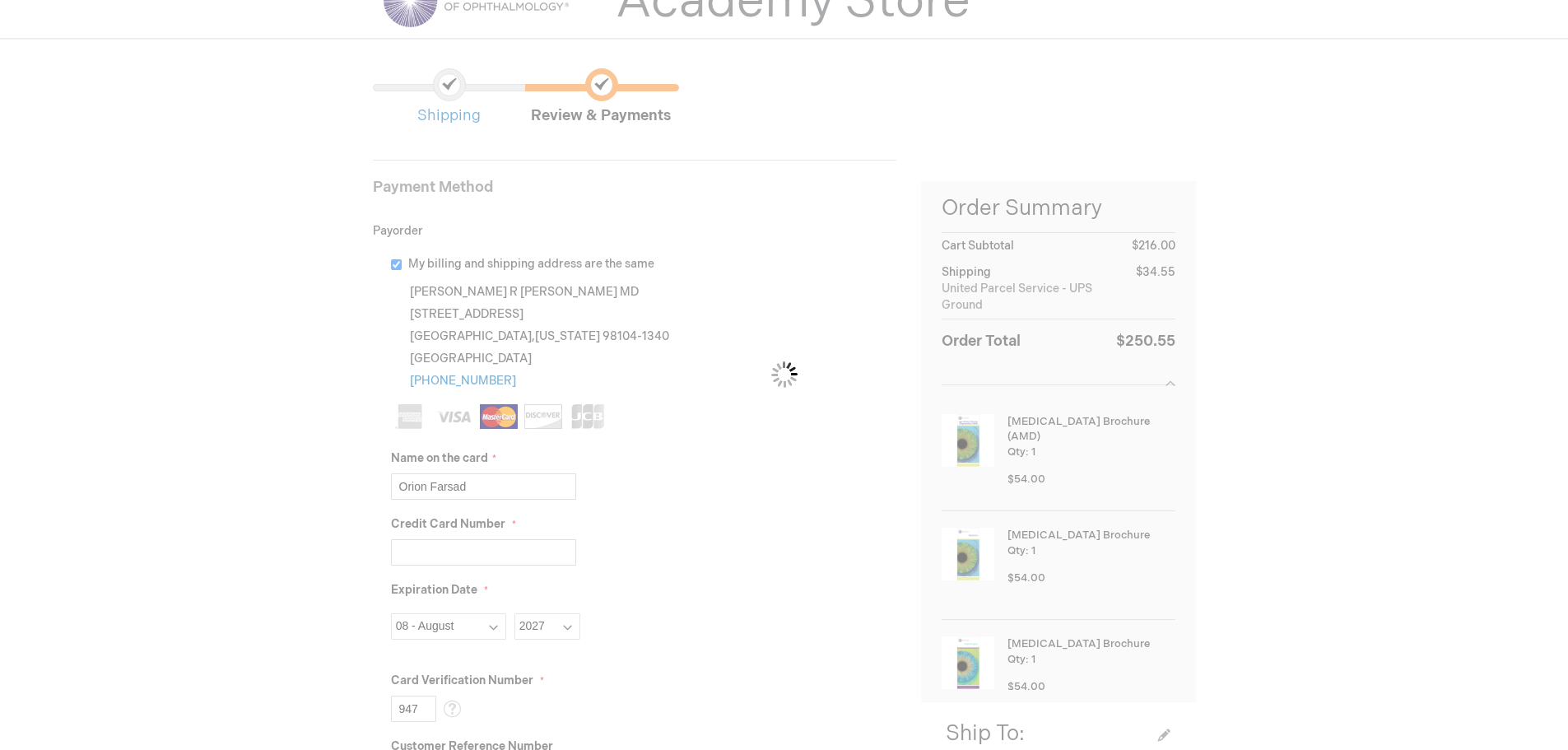
scroll to position [165, 0]
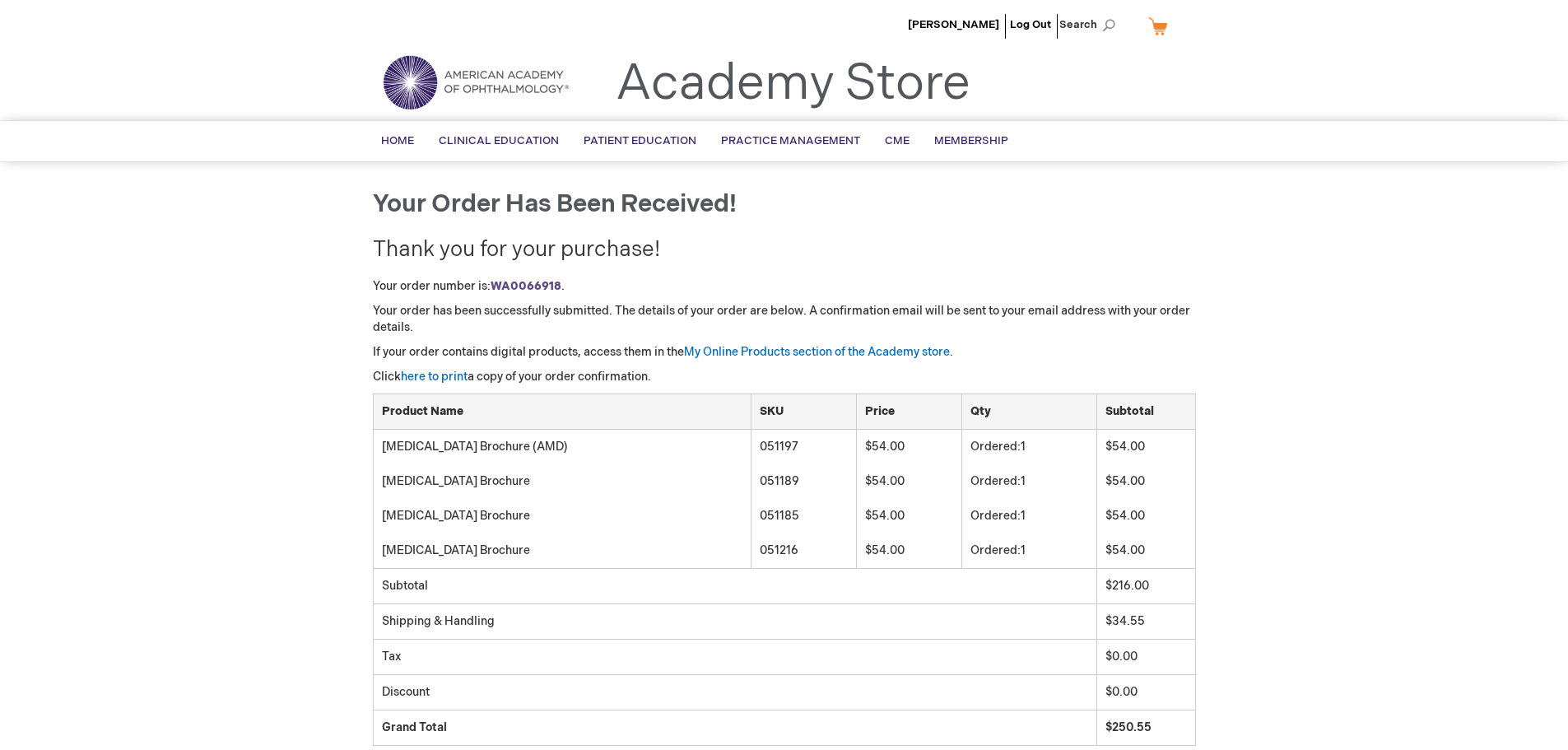
scroll to position [165, 0]
